Goal: Information Seeking & Learning: Learn about a topic

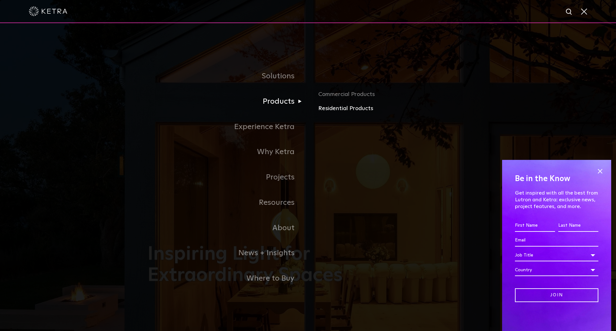
click at [345, 109] on link "Residential Products" at bounding box center [393, 108] width 150 height 9
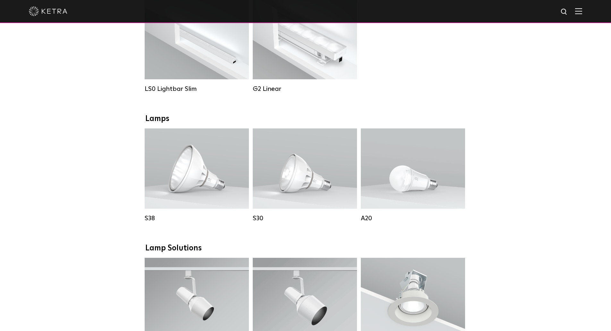
scroll to position [270, 0]
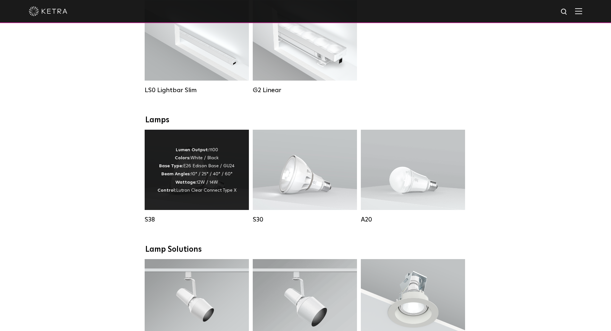
click at [212, 167] on p "Lumen Output: 1100 Colors: White / Black Base Type: E26 Edison Base / GU24 Beam…" at bounding box center [197, 170] width 79 height 48
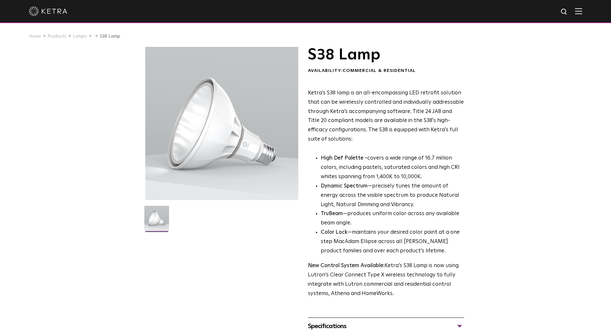
click at [578, 54] on div "S38 Lamp Availability: Commercial & Residential Ketra’s S38 lamp is an all-enco…" at bounding box center [305, 208] width 611 height 322
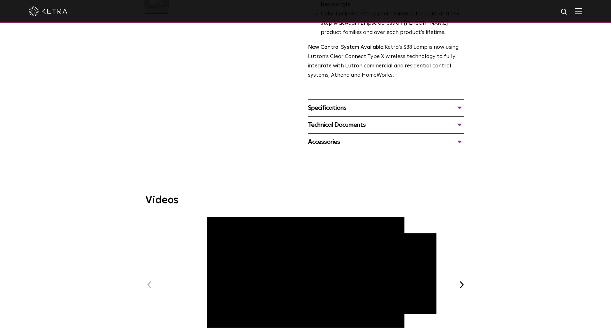
scroll to position [222, 0]
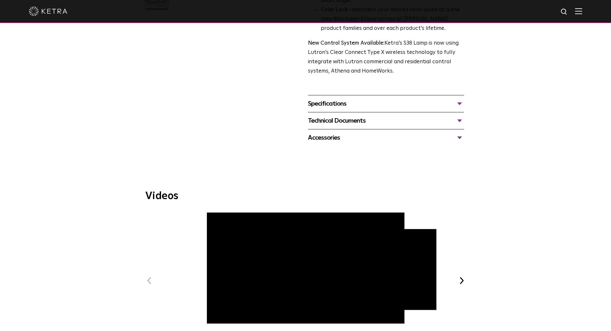
click at [458, 103] on div "Specifications" at bounding box center [386, 103] width 156 height 10
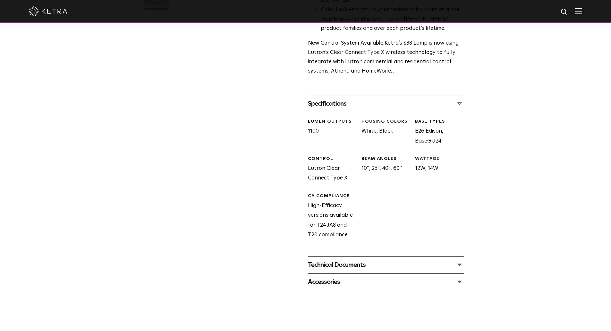
drag, startPoint x: 402, startPoint y: 170, endPoint x: 360, endPoint y: 156, distance: 43.8
click at [360, 156] on div "BEAM ANGLES 10°, 25°, 40°, 60°" at bounding box center [384, 170] width 54 height 28
copy div "BEAM ANGLES 10°, 25°, 40°, 60°"
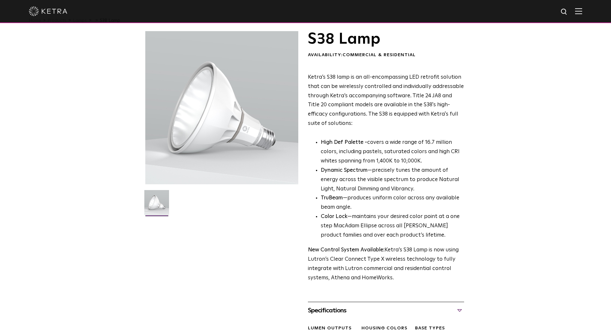
scroll to position [13, 0]
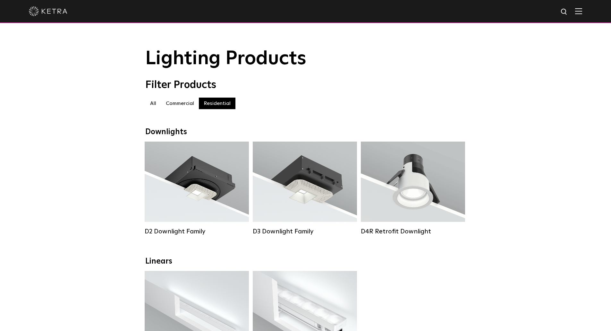
scroll to position [270, 0]
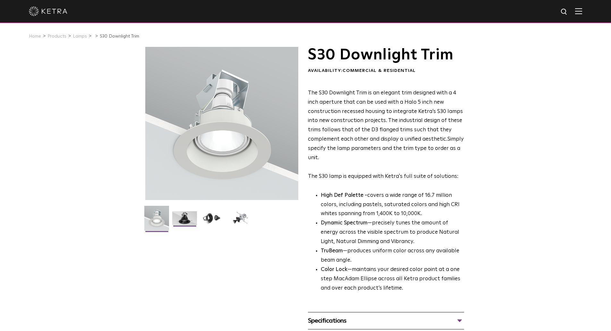
click at [181, 213] on img at bounding box center [184, 220] width 25 height 19
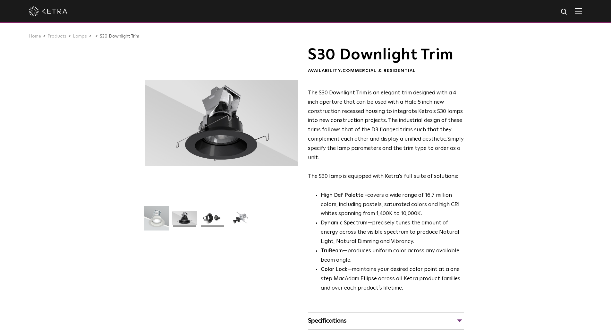
click at [216, 216] on img at bounding box center [212, 220] width 25 height 19
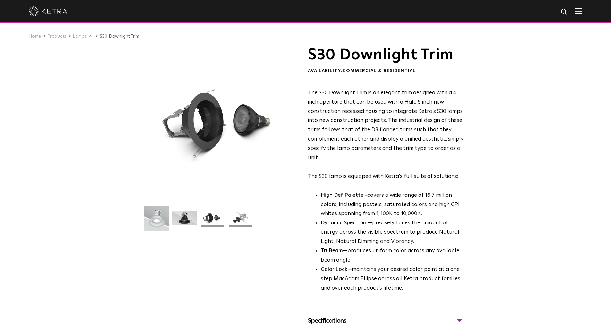
click at [241, 220] on img at bounding box center [240, 220] width 25 height 19
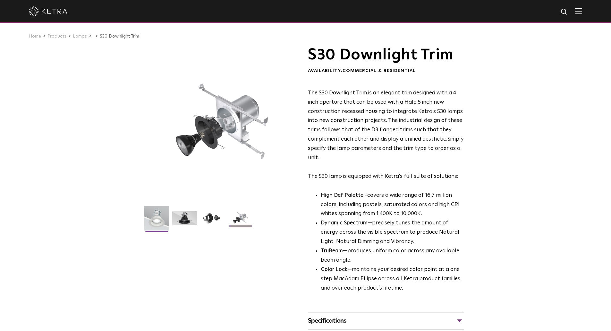
click at [152, 218] on img at bounding box center [156, 221] width 25 height 30
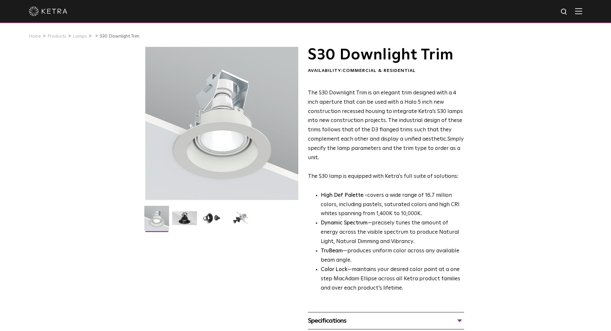
click at [482, 91] on div "S30 Downlight Trim Availability: Commercial & Residential The S30 Downlight Tri…" at bounding box center [305, 205] width 611 height 316
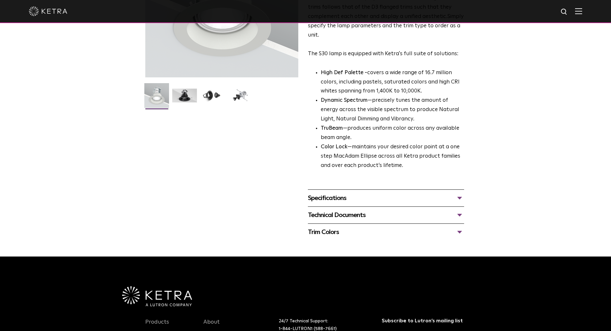
scroll to position [127, 0]
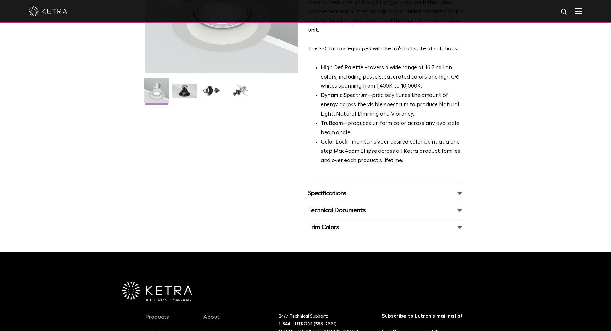
click at [382, 192] on div "Specifications" at bounding box center [386, 193] width 156 height 10
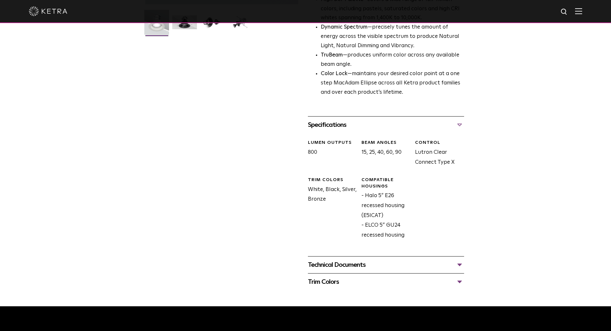
scroll to position [195, 0]
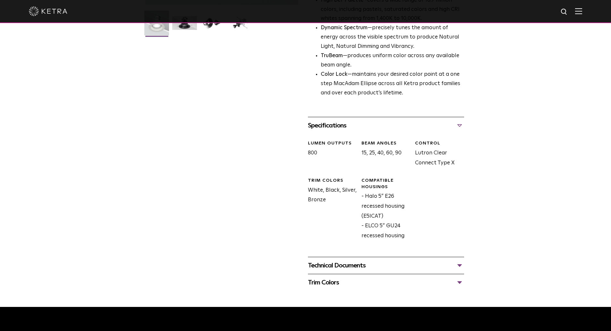
drag, startPoint x: 362, startPoint y: 181, endPoint x: 414, endPoint y: 220, distance: 65.6
click at [414, 220] on div "LUMEN OUTPUTS 800 Beam Angles 15, 25, 40, 60, 90 CONTROL Lutron Clear Connect T…" at bounding box center [383, 195] width 161 height 123
copy div "Compatible Housings - Halo 5” E26 recessed housing (E5ICAT)"
click at [459, 266] on div "Technical Documents" at bounding box center [386, 265] width 156 height 10
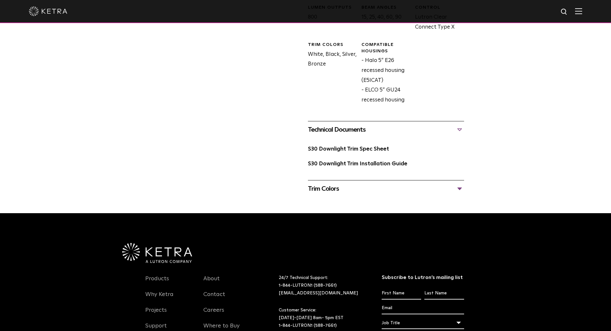
scroll to position [332, 0]
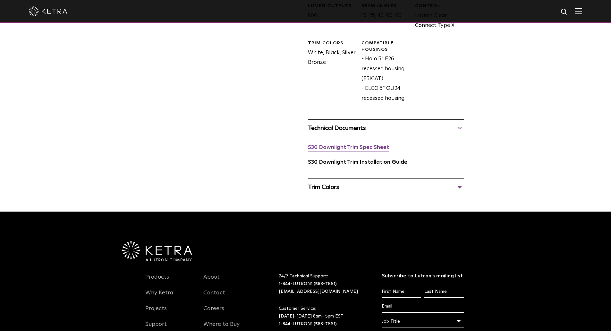
click at [350, 149] on link "S30 Downlight Trim Spec Sheet" at bounding box center [348, 147] width 81 height 5
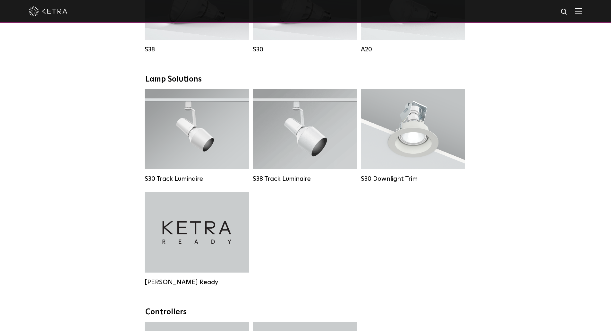
scroll to position [270, 0]
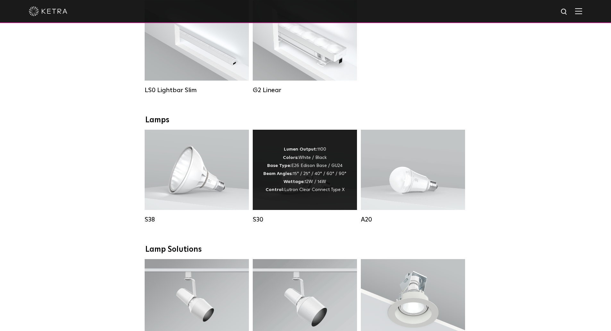
click at [286, 160] on strong "Colors:" at bounding box center [291, 157] width 16 height 4
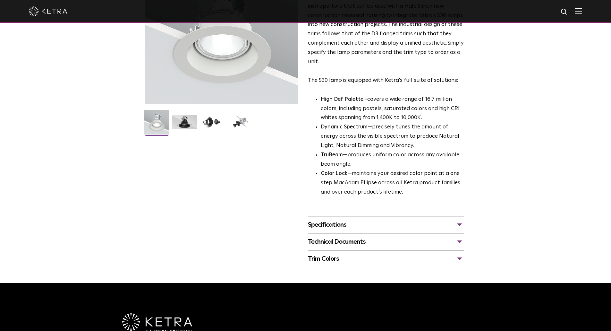
scroll to position [168, 0]
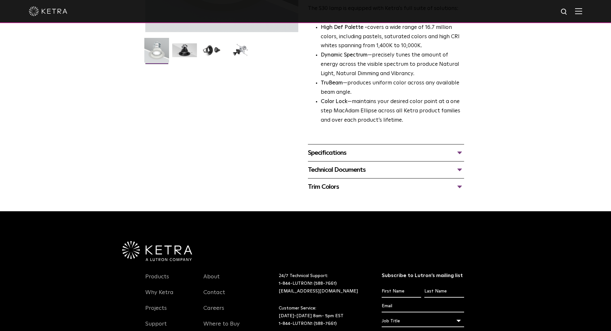
click at [460, 186] on div "Trim Colors" at bounding box center [386, 187] width 156 height 10
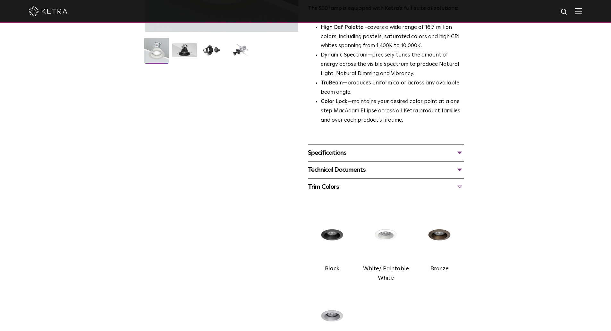
click at [386, 235] on img at bounding box center [386, 235] width 49 height 55
click at [460, 168] on div "Technical Documents" at bounding box center [386, 170] width 156 height 10
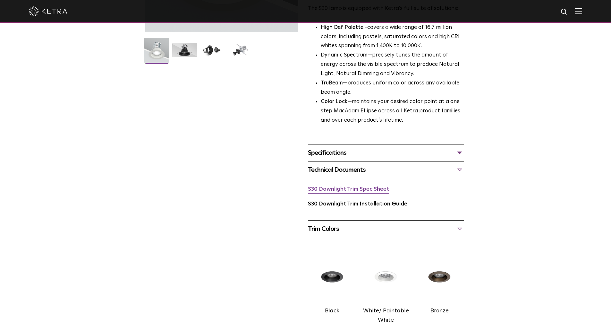
click at [376, 187] on link "S30 Downlight Trim Spec Sheet" at bounding box center [348, 188] width 81 height 5
